Goal: Information Seeking & Learning: Learn about a topic

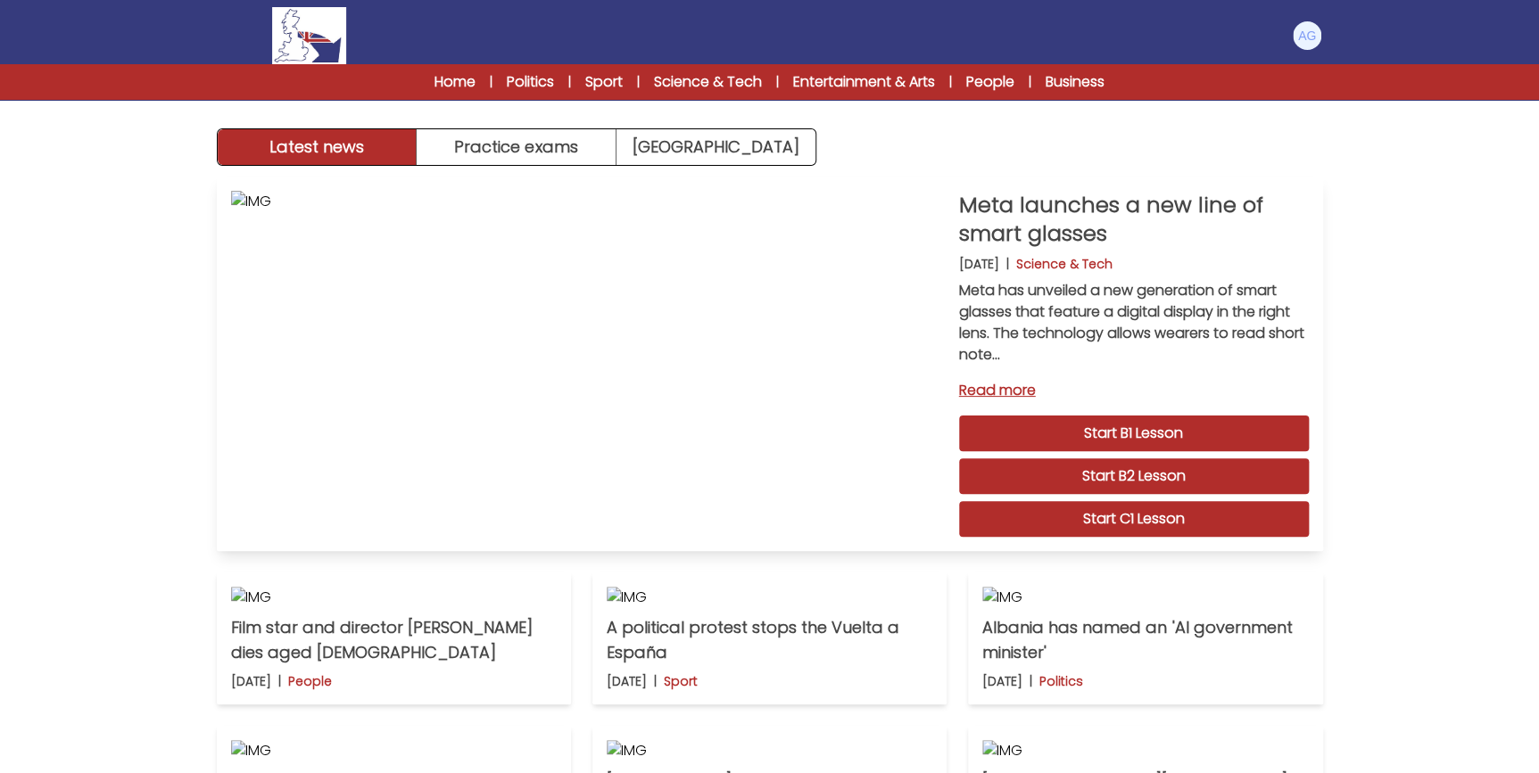
click at [1069, 472] on link "Start B2 Lesson" at bounding box center [1134, 477] width 350 height 36
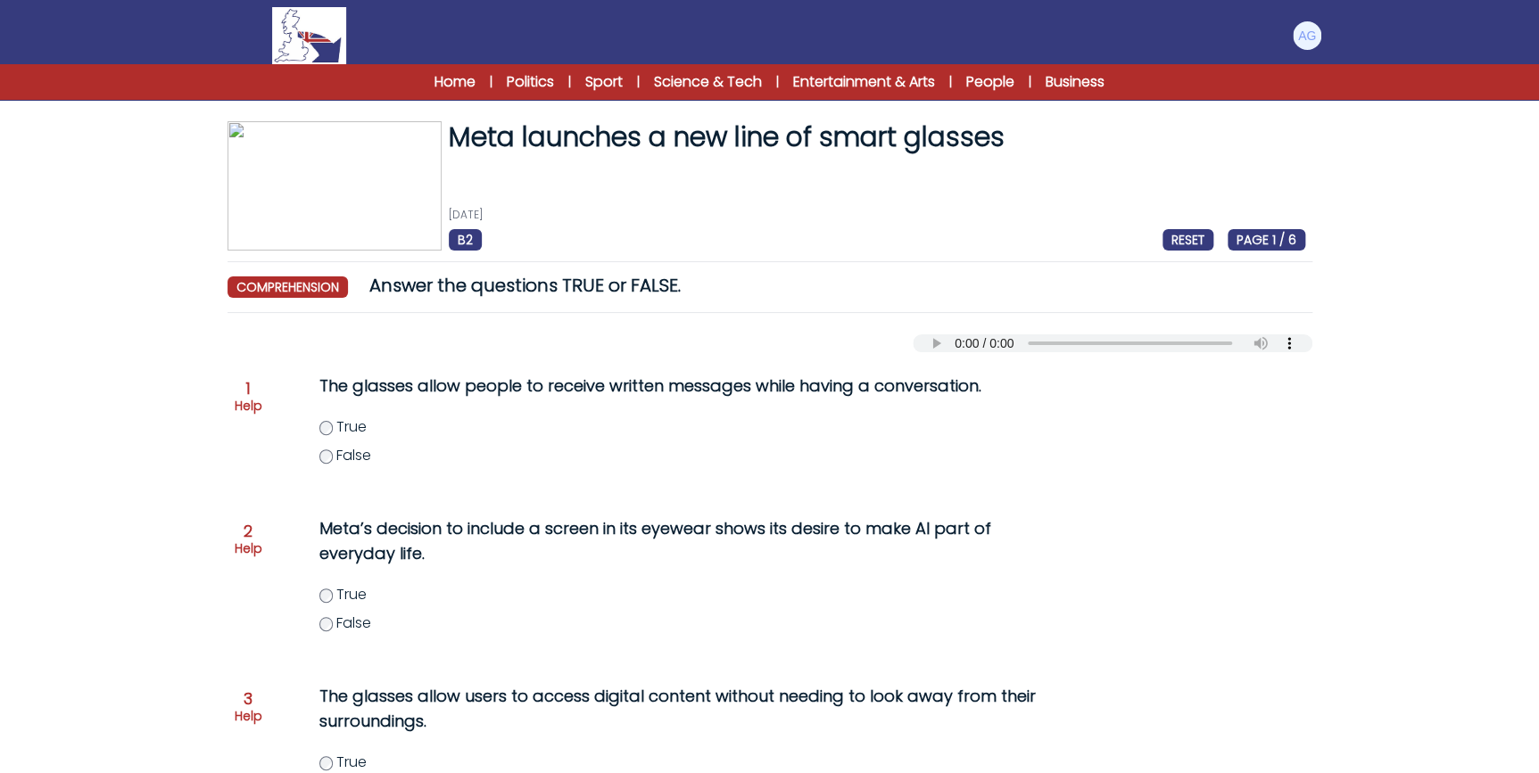
click at [282, 282] on span "comprehension" at bounding box center [287, 287] width 120 height 21
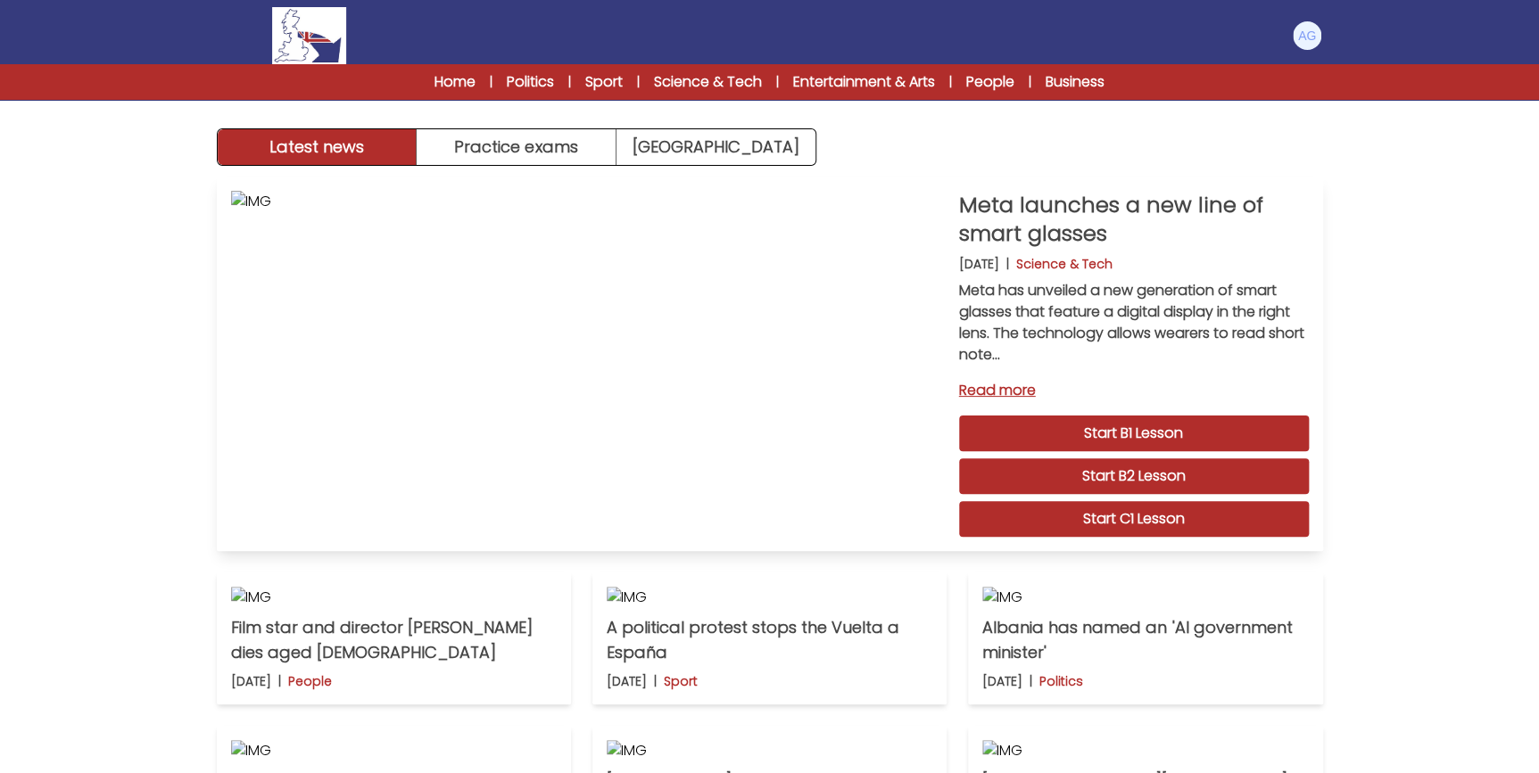
click at [1010, 392] on link "Read more" at bounding box center [1134, 390] width 350 height 21
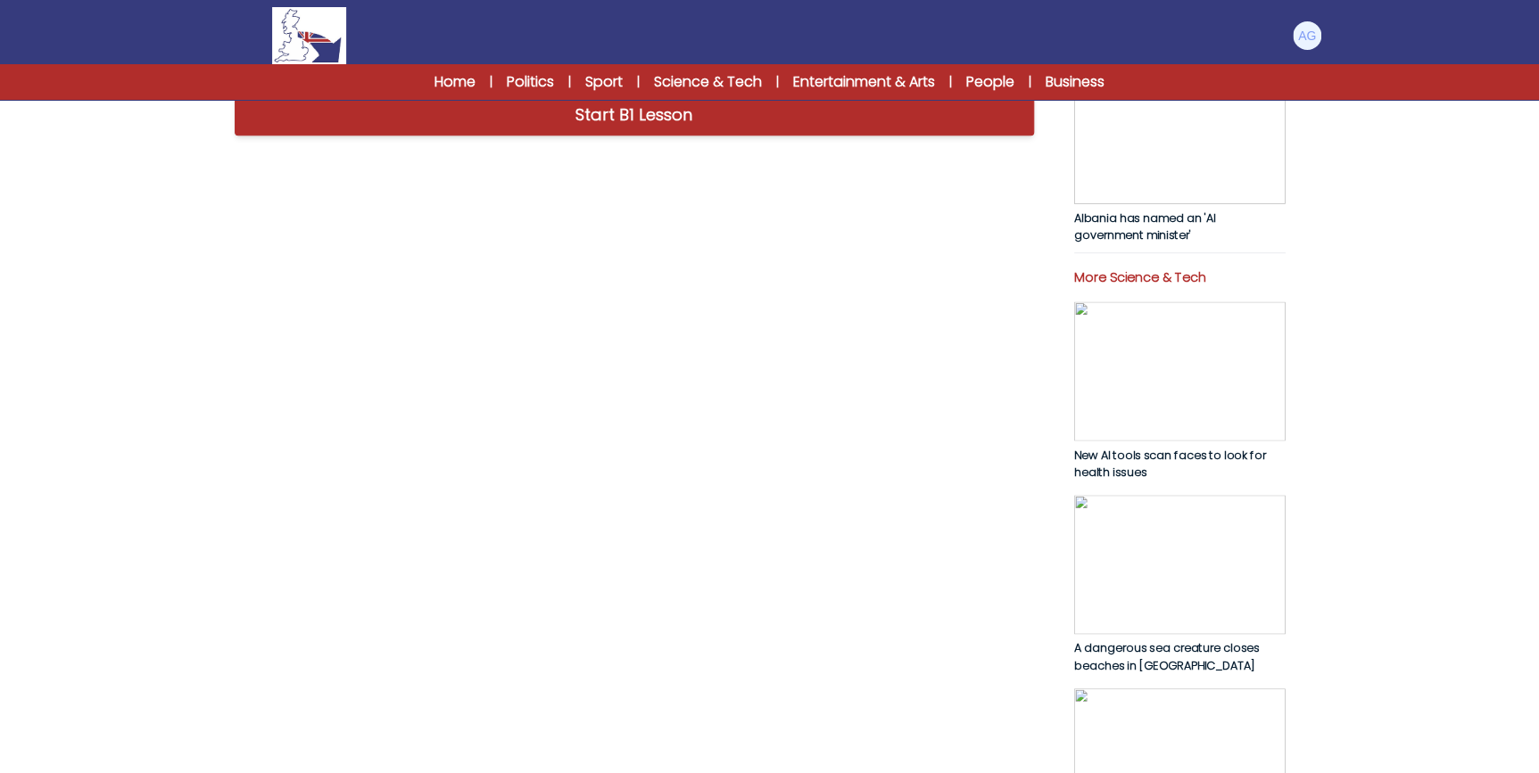
scroll to position [649, 0]
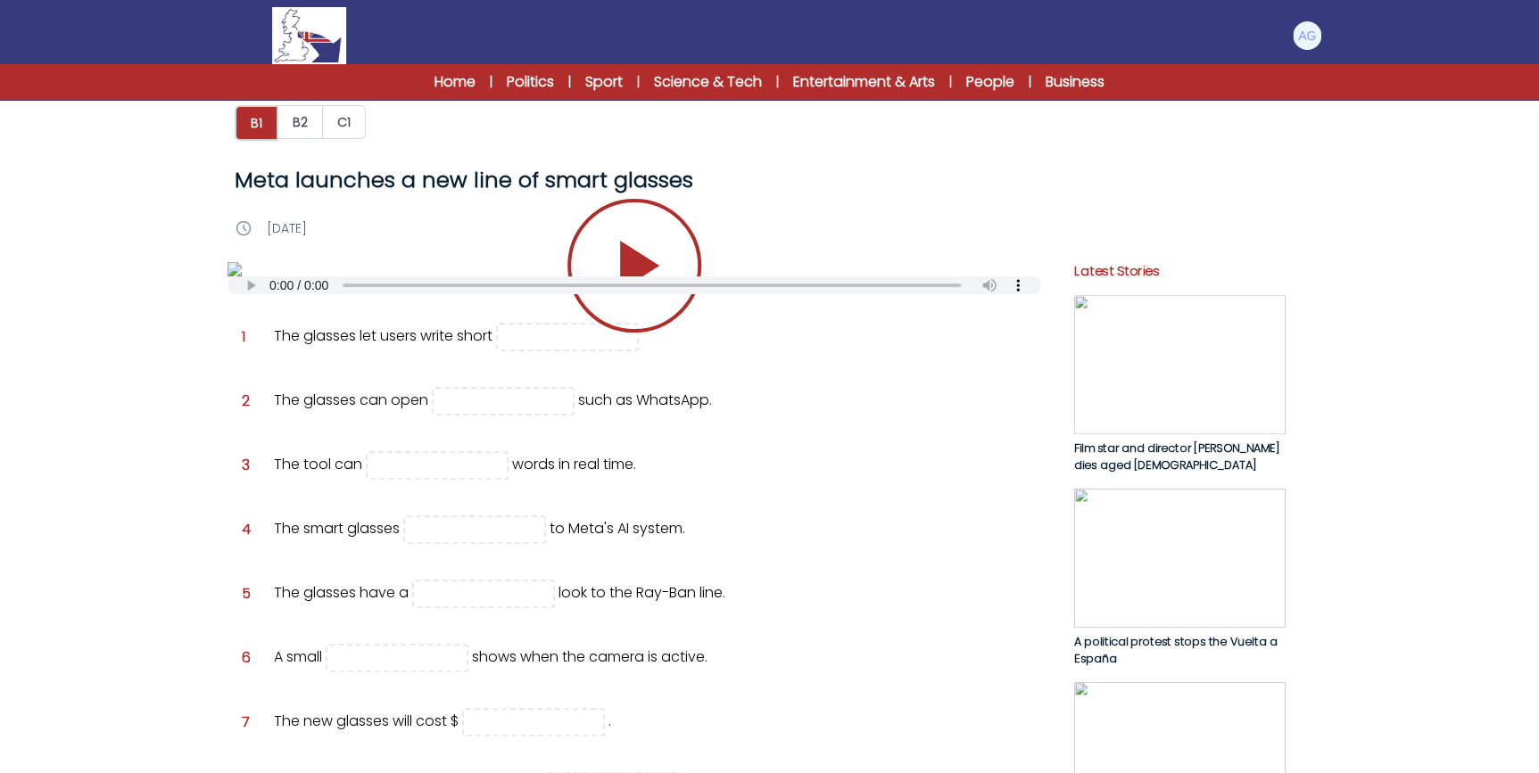
scroll to position [567, 0]
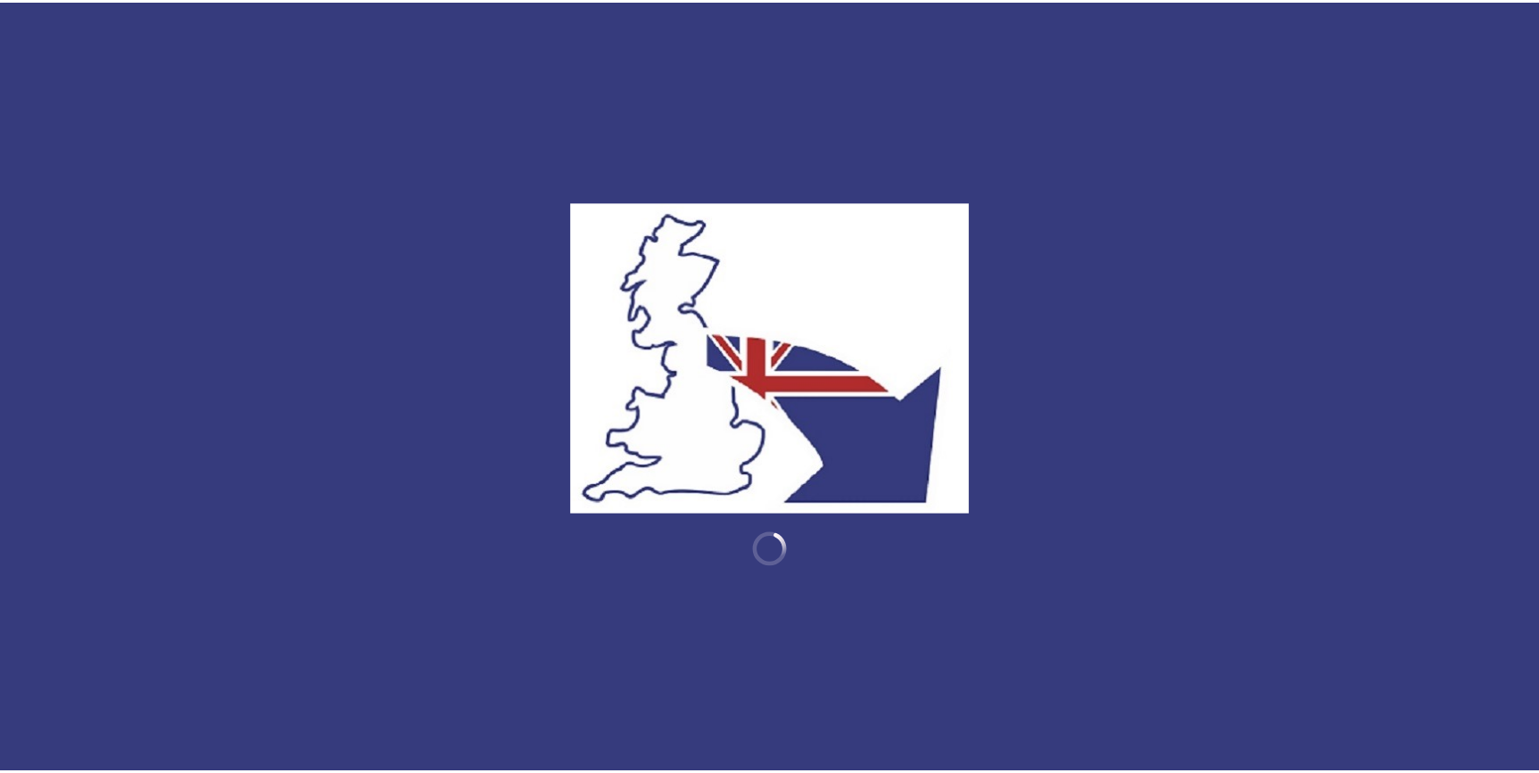
scroll to position [649, 0]
